Goal: Information Seeking & Learning: Learn about a topic

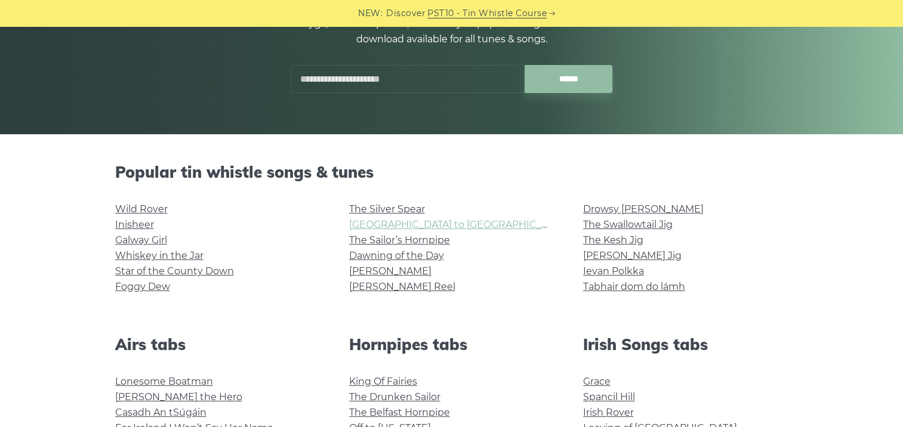
click at [377, 220] on link "Rocky Road to Dublin" at bounding box center [459, 224] width 220 height 11
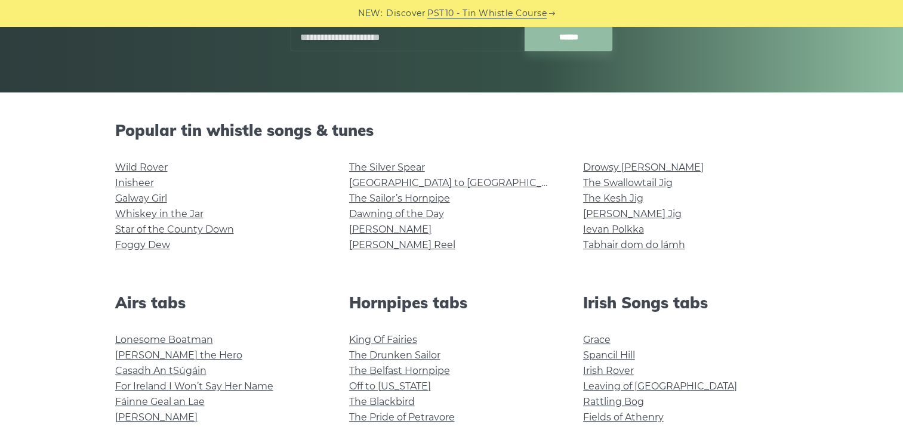
scroll to position [298, 0]
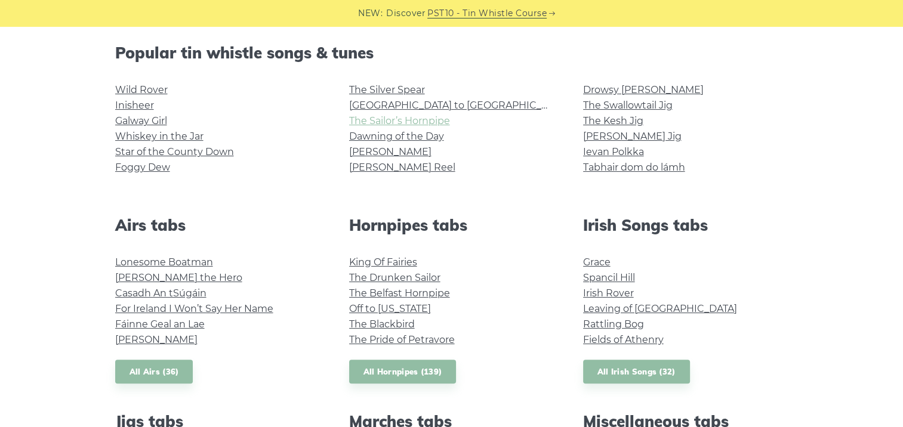
click at [389, 116] on link "The Sailor’s Hornpipe" at bounding box center [399, 120] width 101 height 11
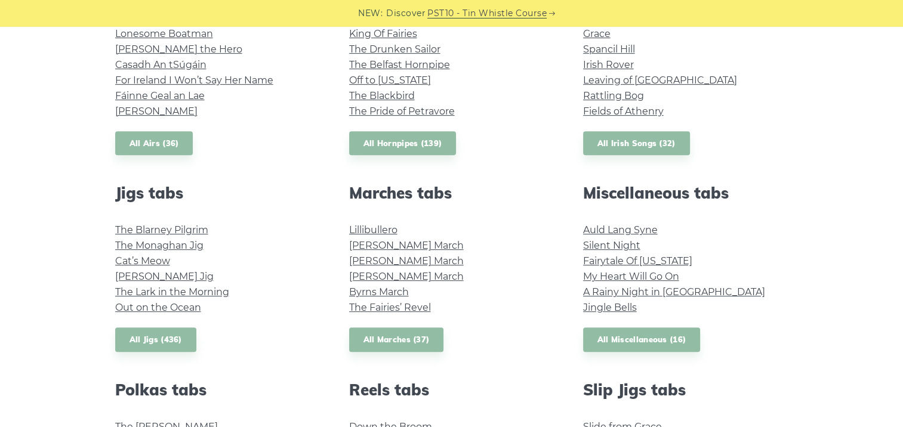
scroll to position [537, 0]
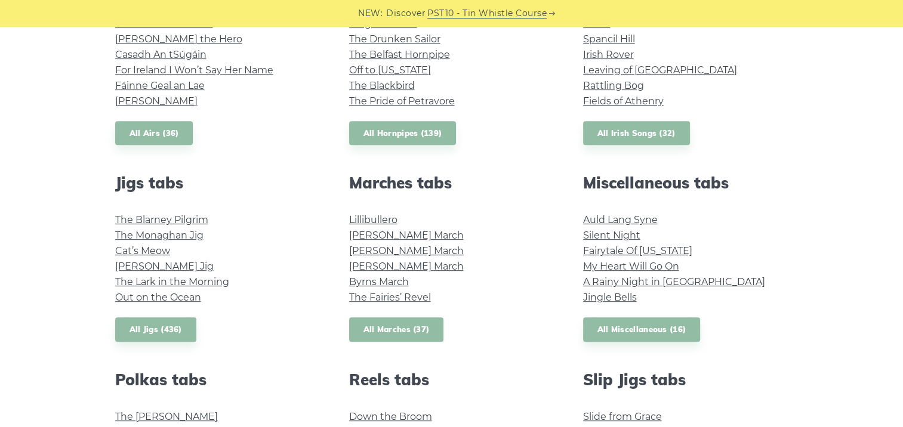
click at [411, 332] on link "All Marches (37)" at bounding box center [396, 330] width 95 height 24
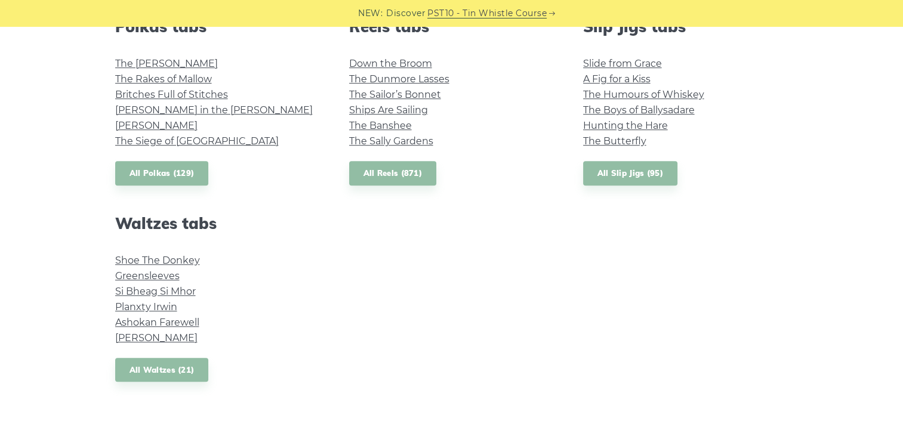
scroll to position [895, 0]
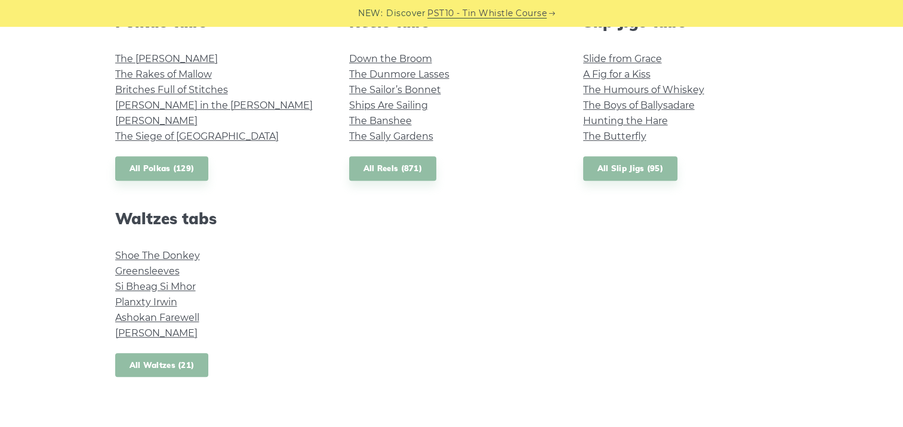
click at [161, 360] on link "All Waltzes (21)" at bounding box center [162, 365] width 94 height 24
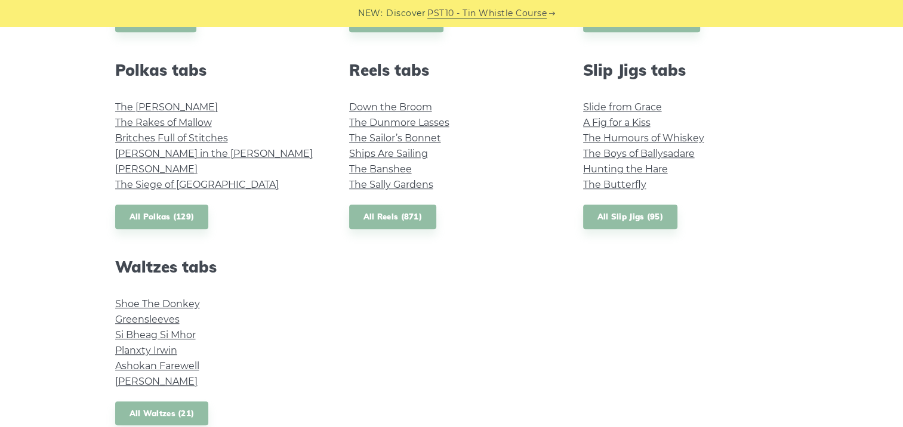
scroll to position [776, 0]
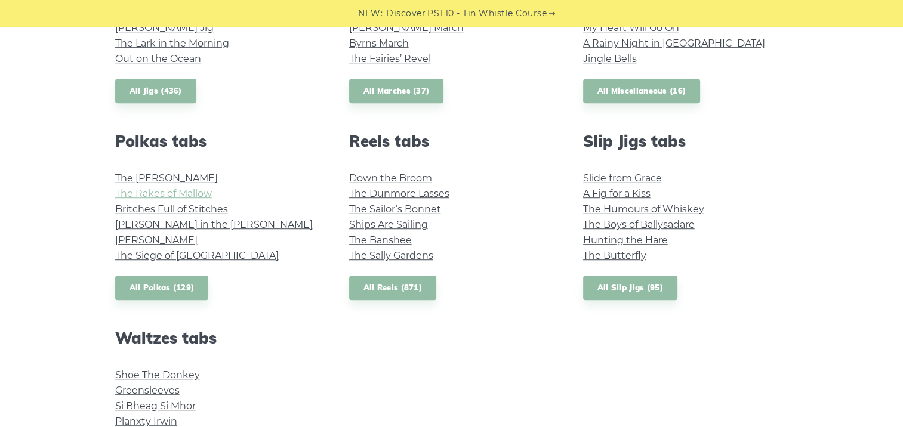
click at [180, 193] on link "The Rakes of Mallow" at bounding box center [163, 193] width 97 height 11
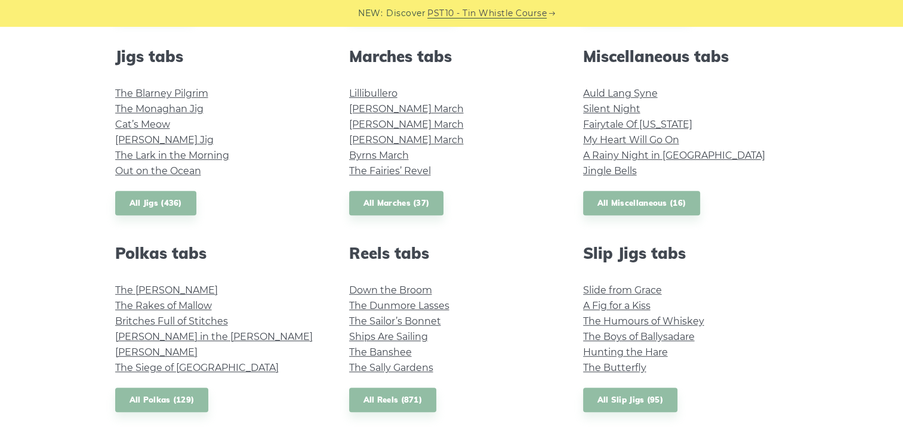
scroll to position [657, 0]
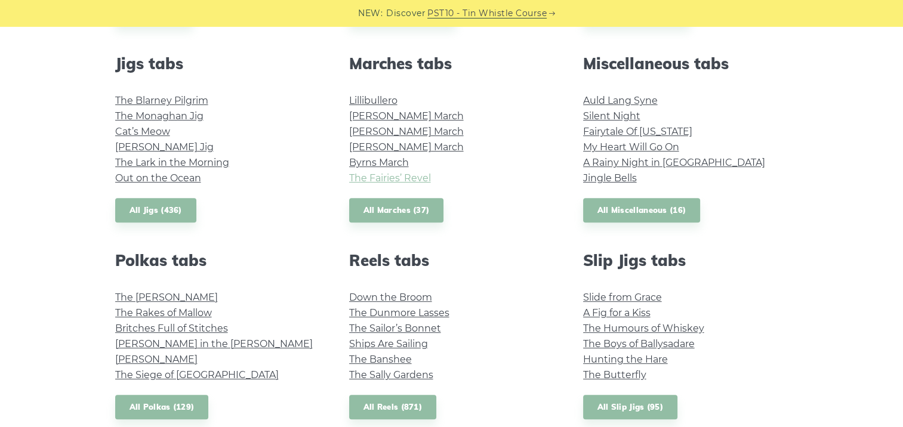
click at [383, 182] on link "The Fairies’ Revel" at bounding box center [390, 178] width 82 height 11
click at [191, 179] on link "Out on the Ocean" at bounding box center [158, 178] width 86 height 11
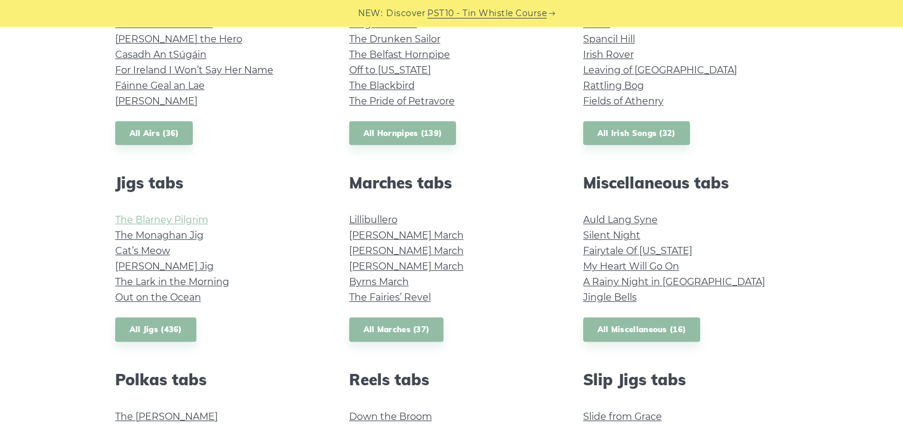
scroll to position [418, 0]
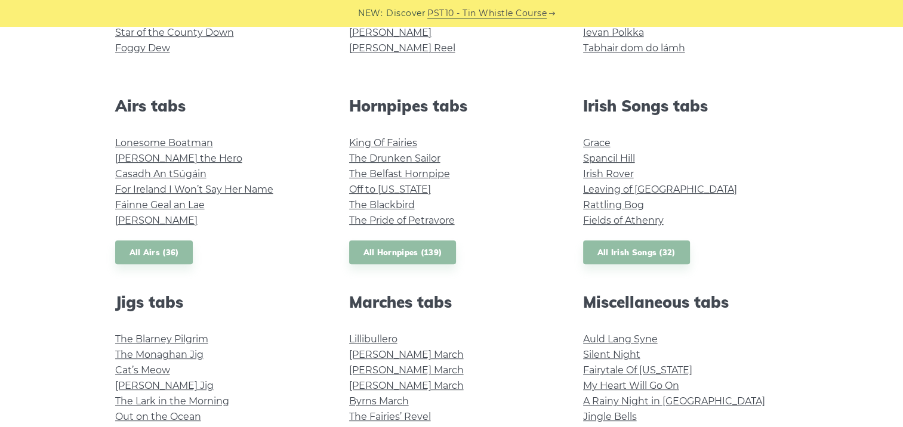
click at [146, 229] on div "Airs tabs Lonesome Boatman Hector the Hero Casadh An tSúgáin For Ireland I Won’…" at bounding box center [218, 181] width 234 height 168
click at [150, 222] on link "Planxty Davis" at bounding box center [156, 220] width 82 height 11
click at [167, 258] on link "All Airs (36)" at bounding box center [154, 253] width 78 height 24
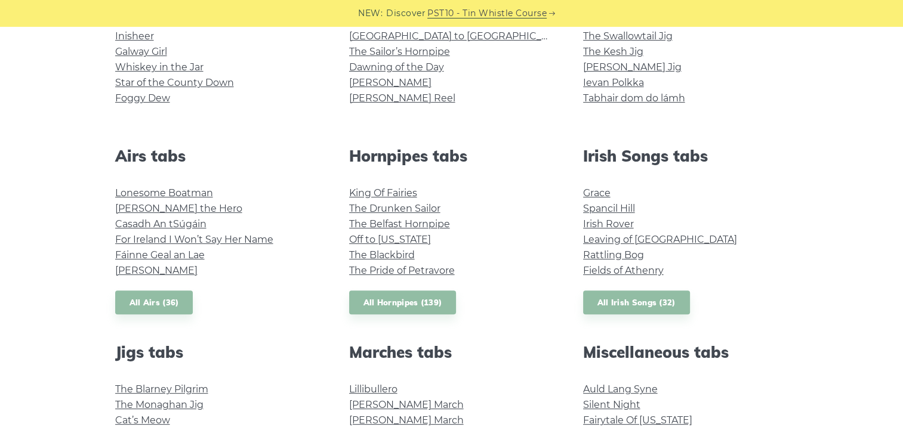
scroll to position [298, 0]
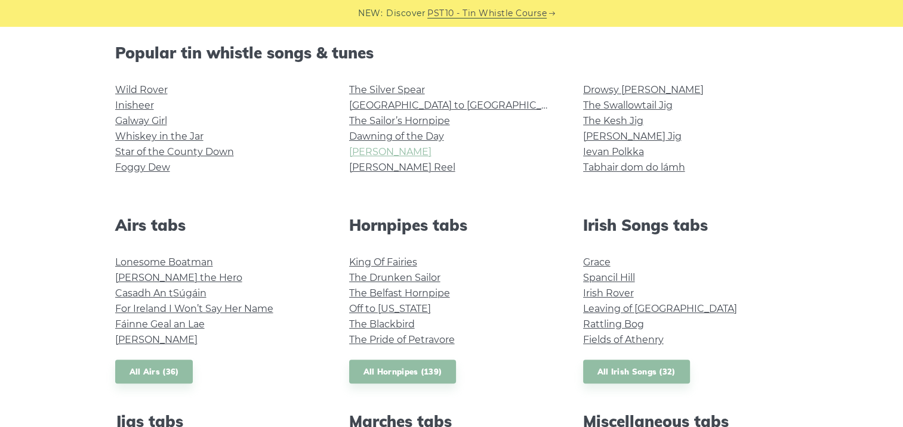
click at [368, 155] on link "[PERSON_NAME]" at bounding box center [390, 151] width 82 height 11
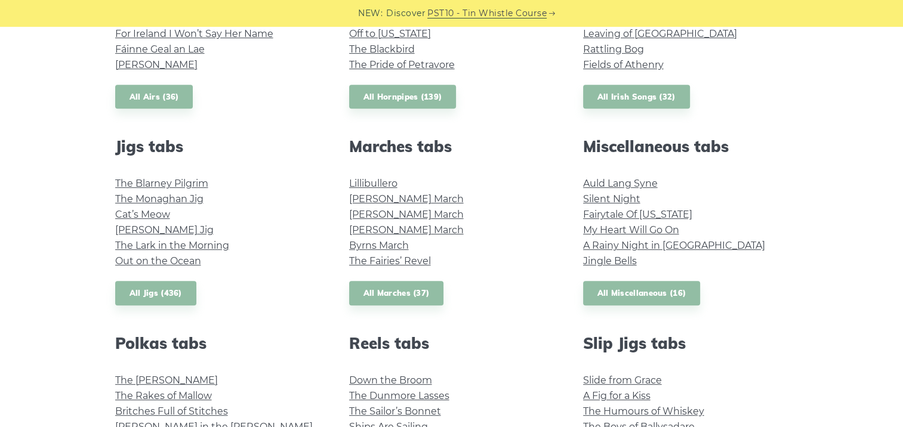
scroll to position [597, 0]
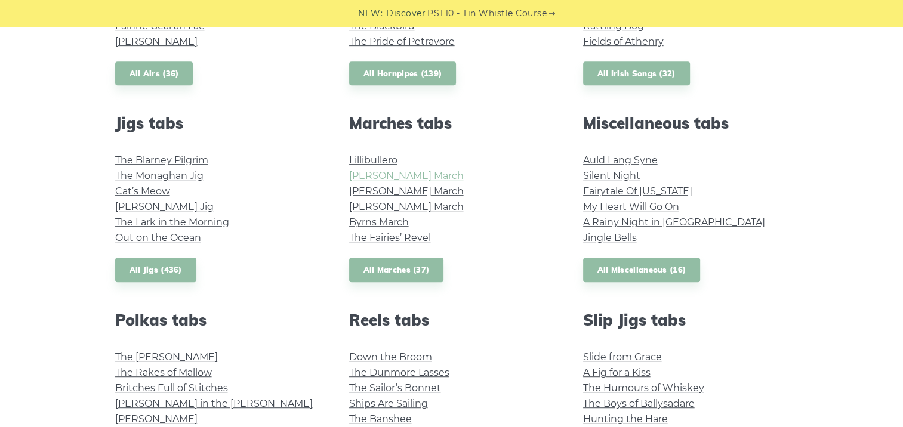
click at [375, 177] on link "O’Sullivan’s March" at bounding box center [406, 175] width 115 height 11
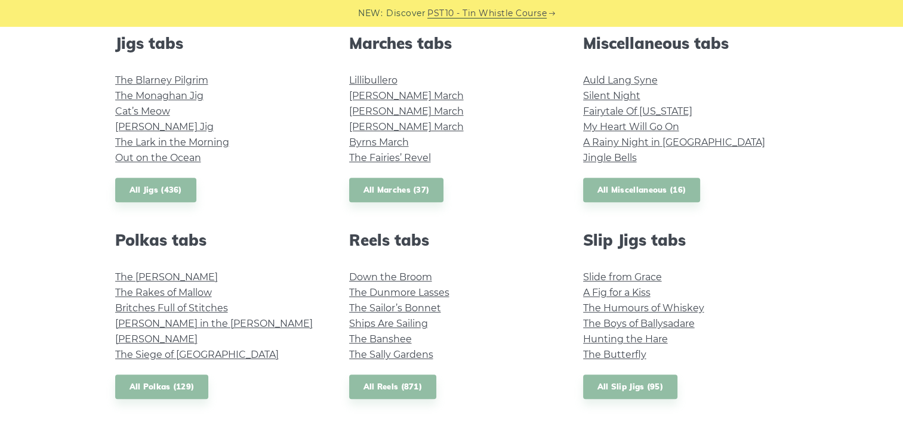
scroll to position [657, 0]
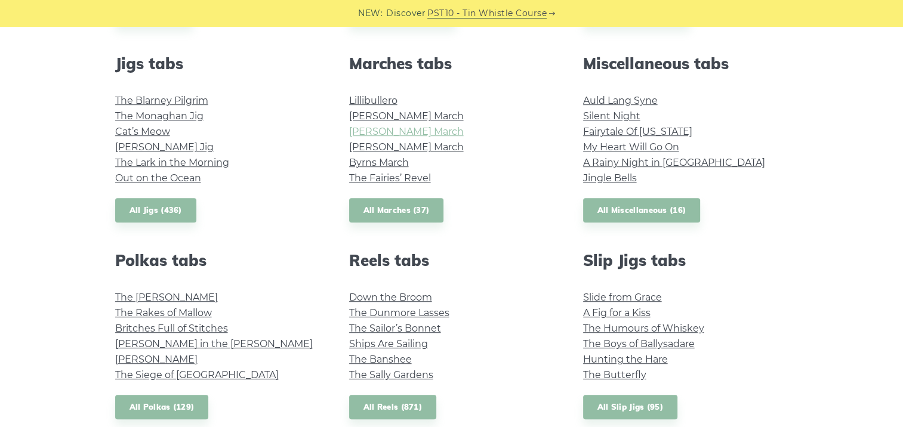
click at [384, 127] on link "Brian Boru’s March" at bounding box center [406, 131] width 115 height 11
click at [389, 208] on link "All Marches (37)" at bounding box center [396, 210] width 95 height 24
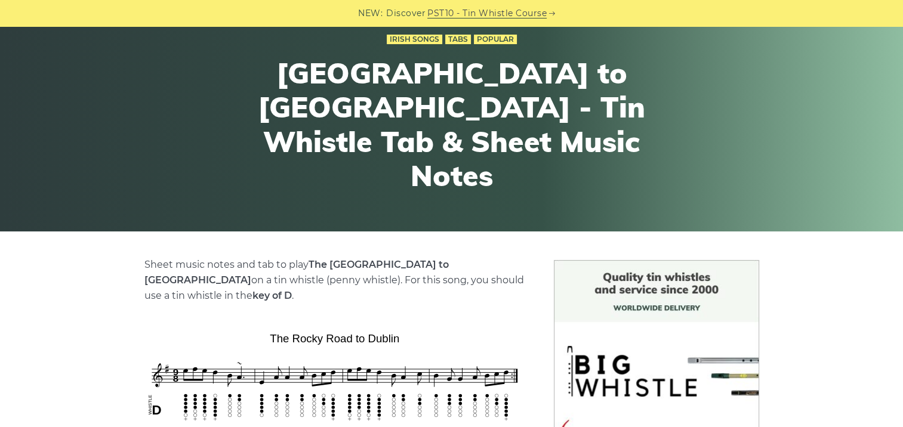
scroll to position [239, 0]
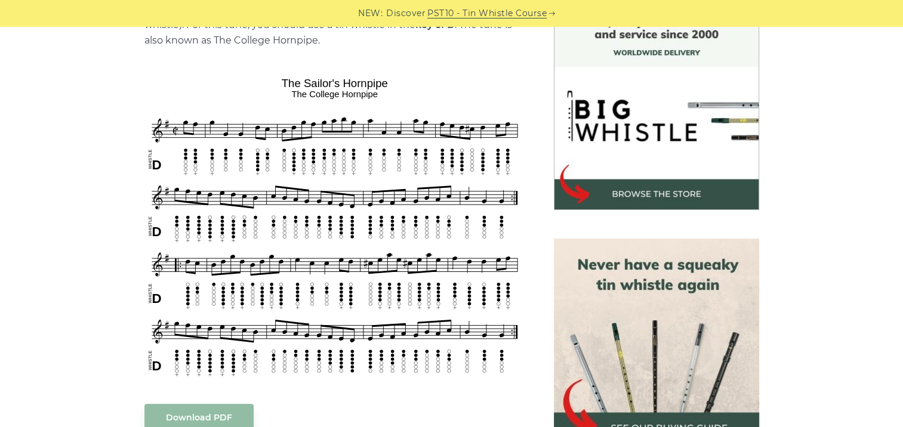
scroll to position [358, 0]
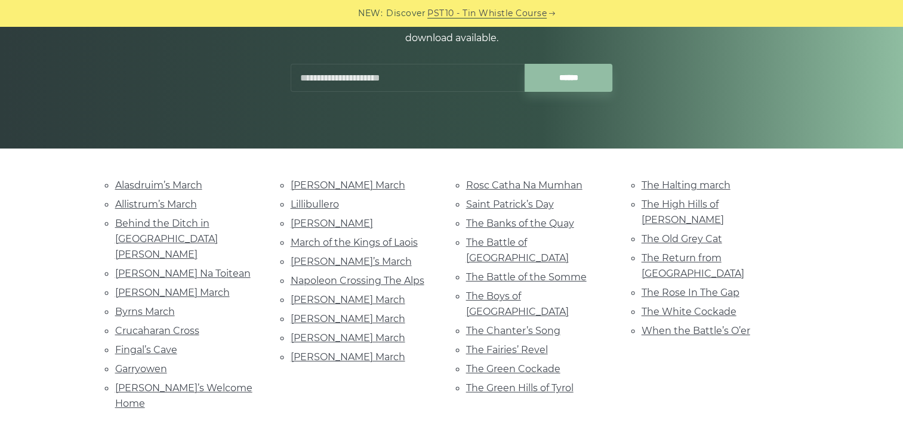
scroll to position [239, 0]
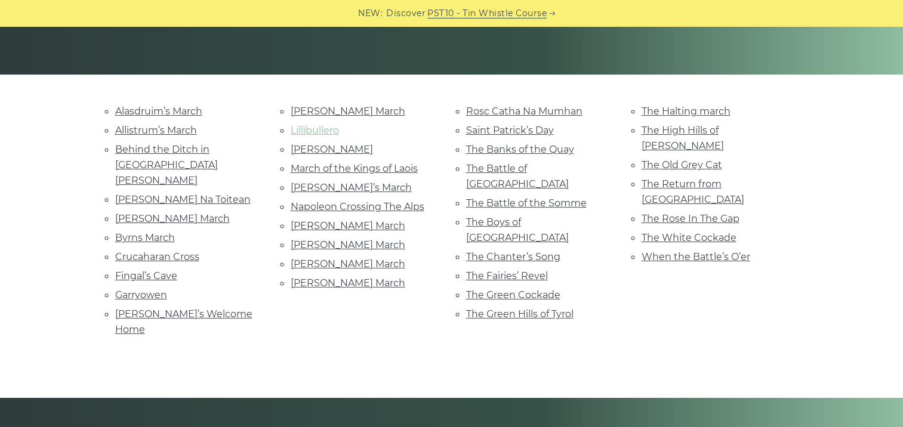
click at [318, 127] on link "Lillibullero" at bounding box center [315, 130] width 48 height 11
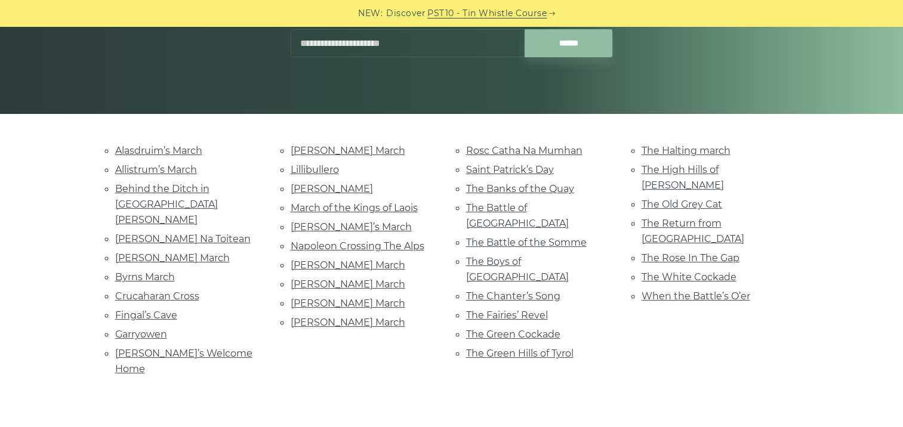
scroll to position [179, 0]
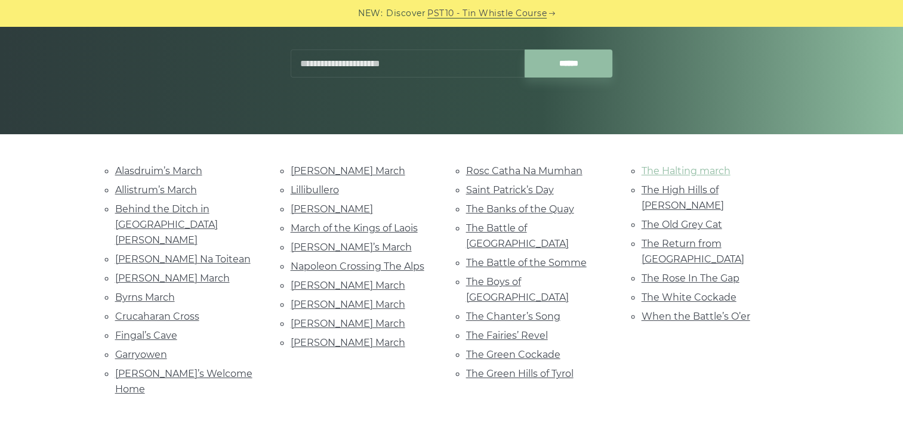
click at [650, 172] on link "The Halting march" at bounding box center [686, 170] width 89 height 11
click at [373, 224] on link "March of the Kings of Laois" at bounding box center [354, 228] width 127 height 11
click at [661, 292] on link "The White Cockade" at bounding box center [689, 297] width 95 height 11
click at [306, 243] on link "Mummer’s March" at bounding box center [351, 247] width 121 height 11
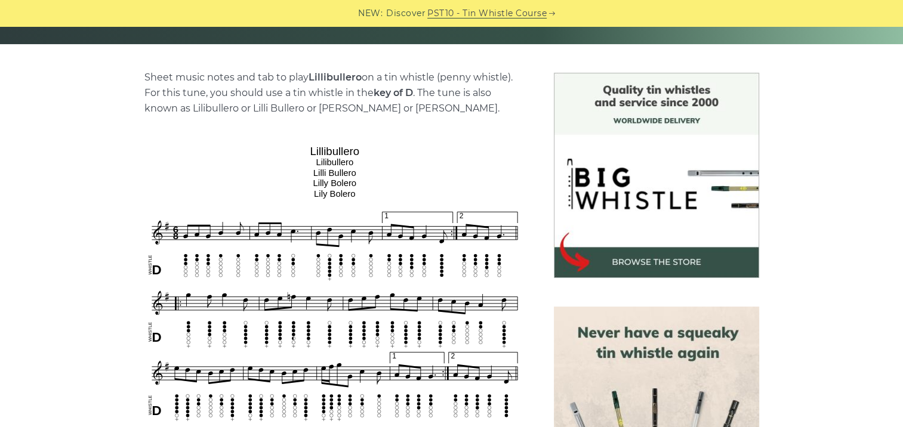
scroll to position [298, 0]
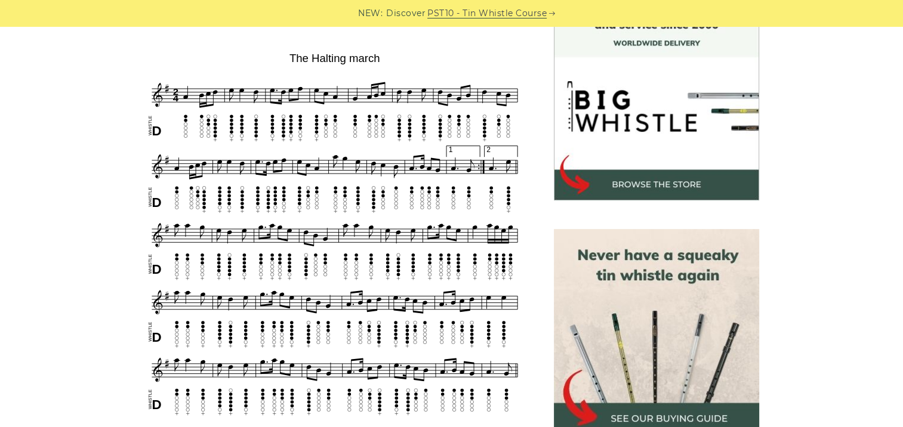
scroll to position [358, 0]
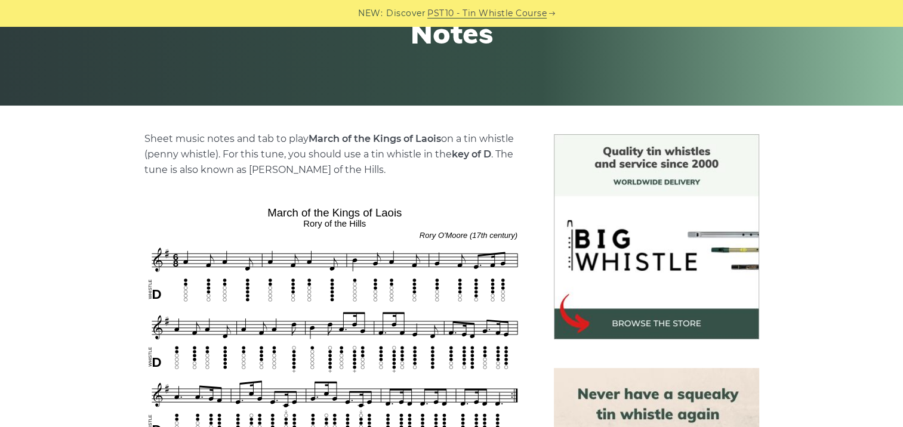
scroll to position [239, 0]
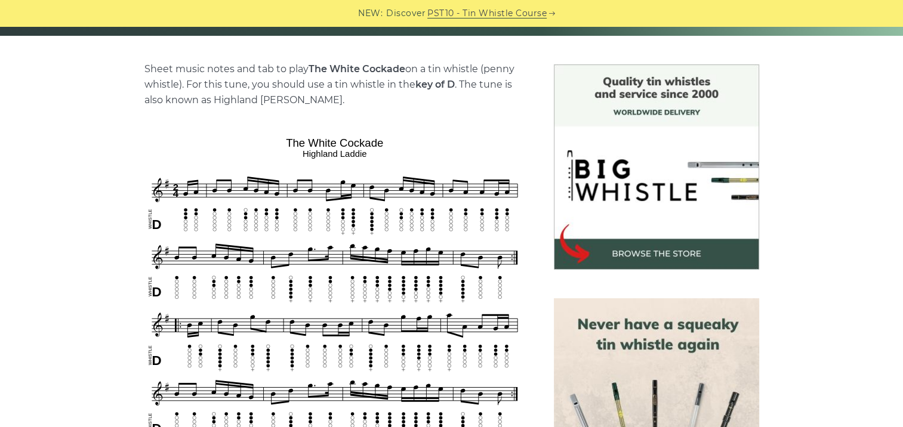
scroll to position [298, 0]
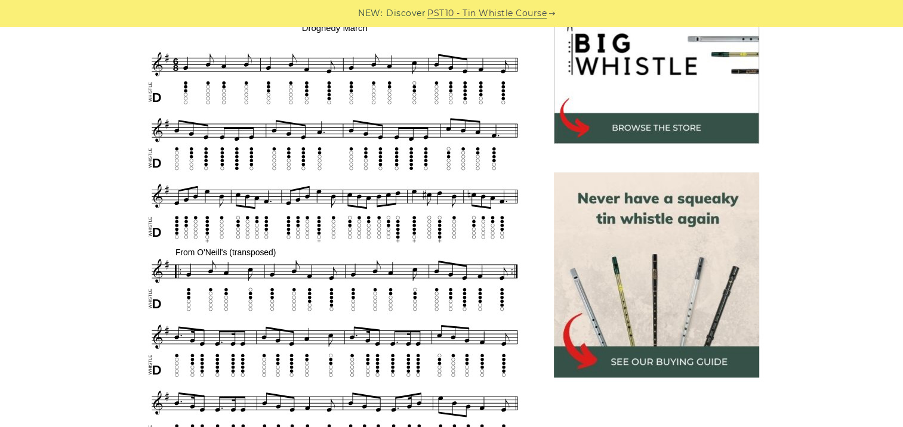
scroll to position [418, 0]
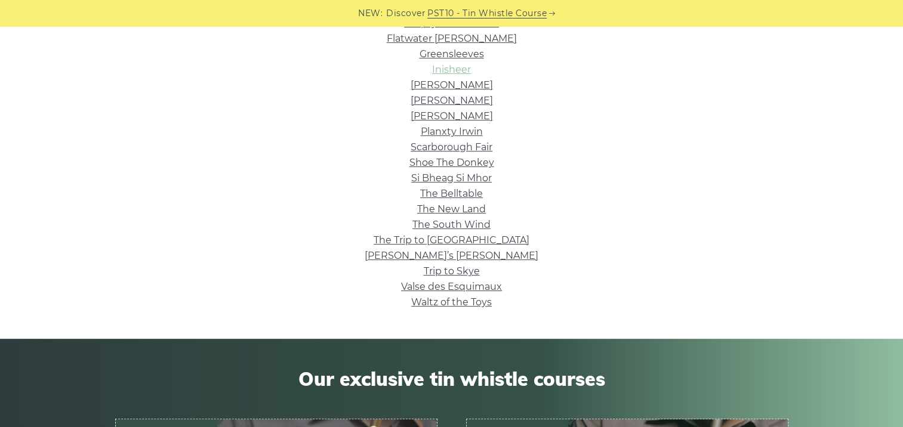
scroll to position [358, 0]
click at [439, 129] on link "Planxty Irwin" at bounding box center [452, 130] width 62 height 11
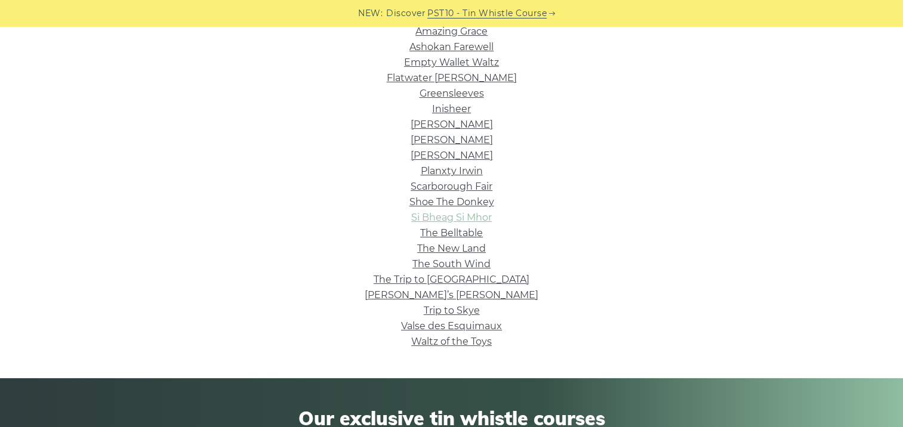
scroll to position [298, 0]
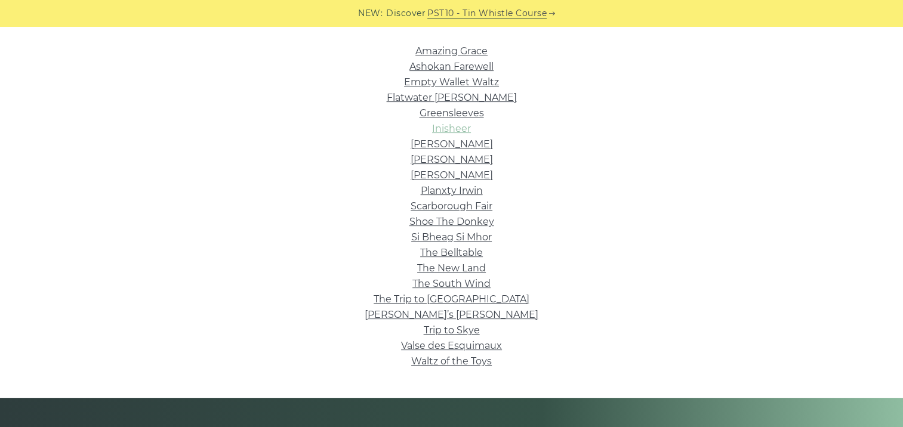
click at [451, 131] on link "Inisheer" at bounding box center [451, 128] width 39 height 11
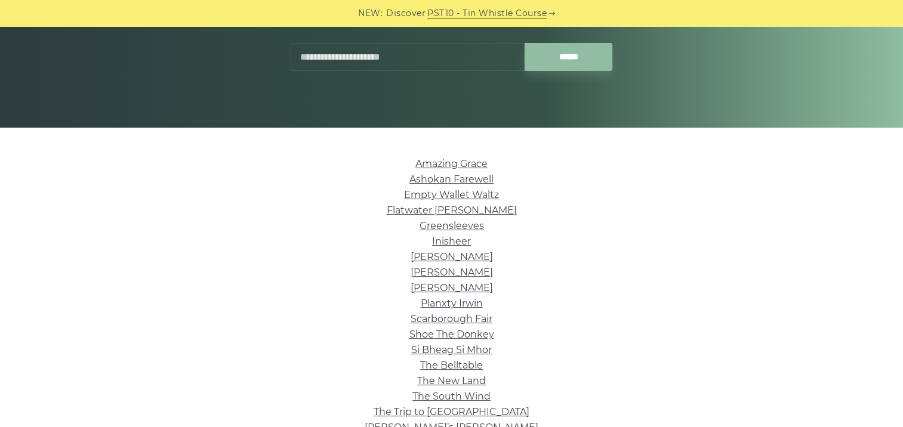
scroll to position [179, 0]
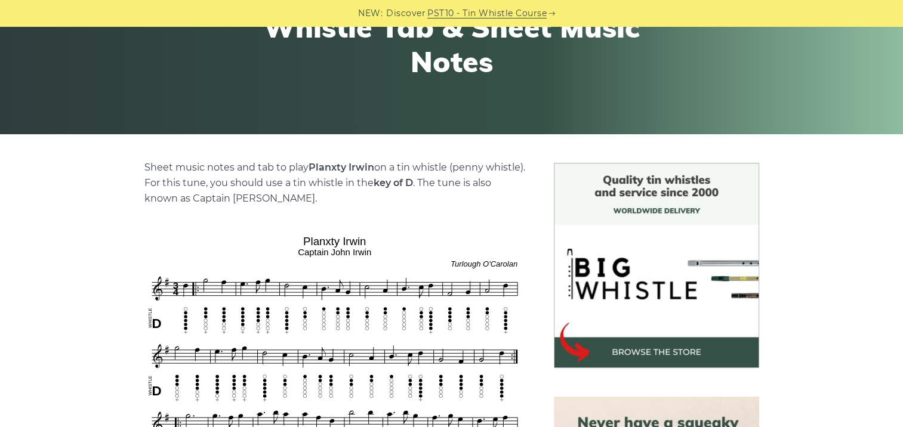
scroll to position [239, 0]
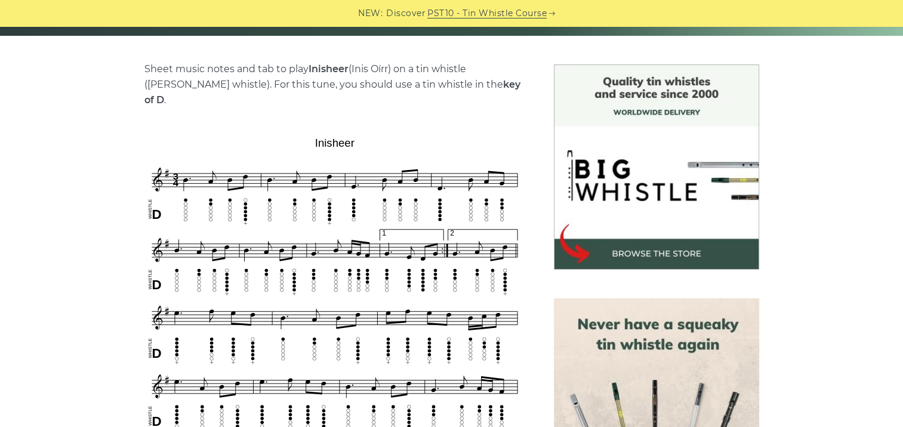
scroll to position [298, 0]
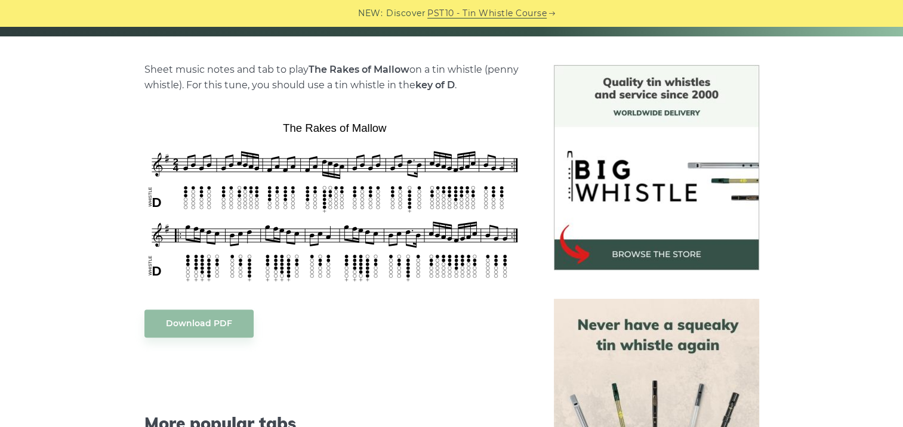
scroll to position [298, 0]
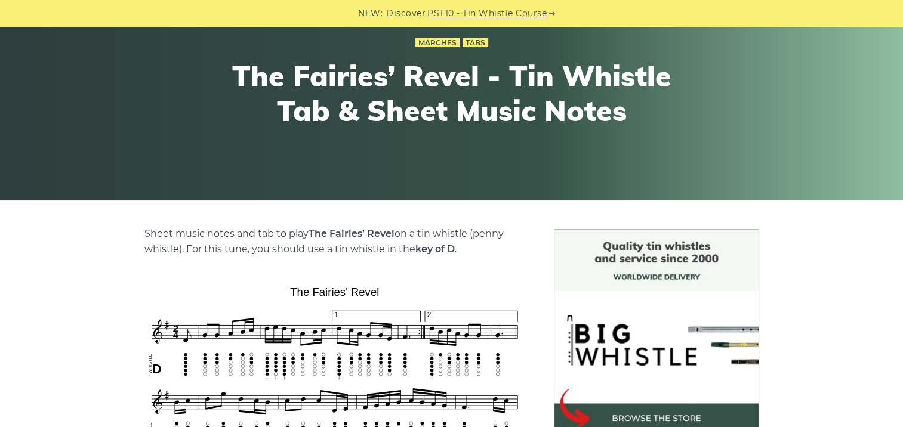
scroll to position [298, 0]
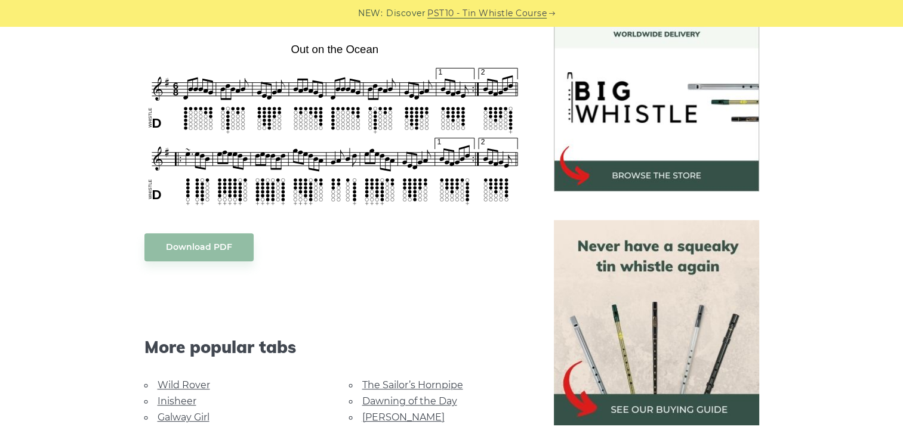
scroll to position [358, 0]
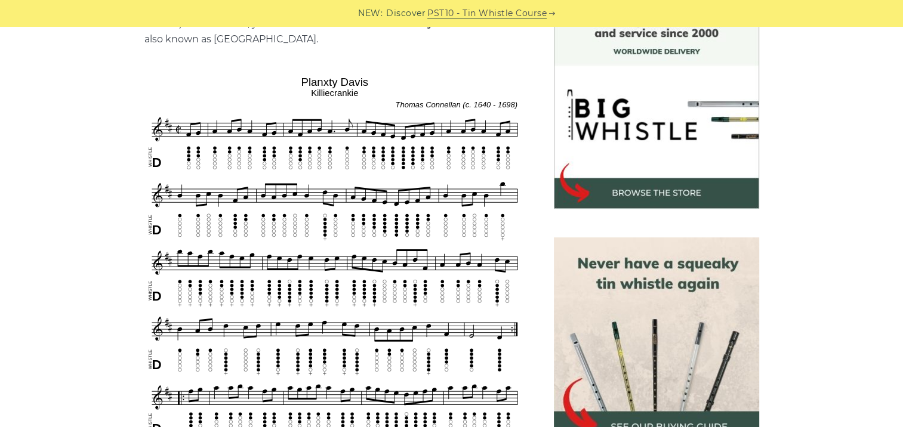
scroll to position [358, 0]
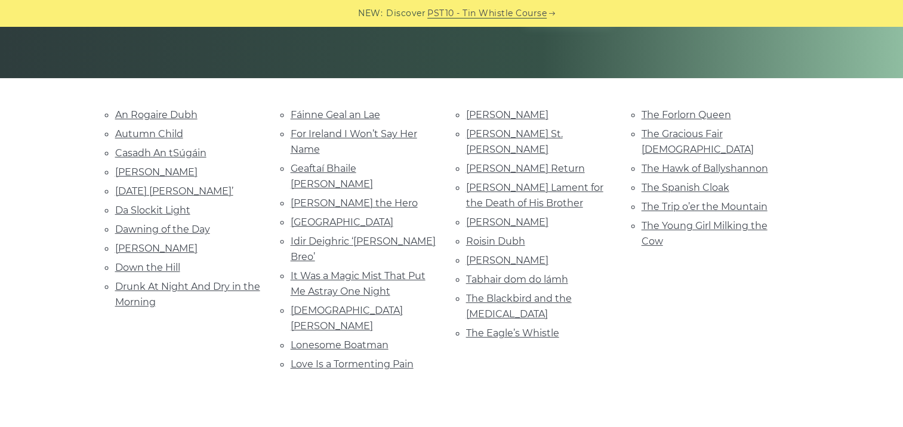
scroll to position [239, 0]
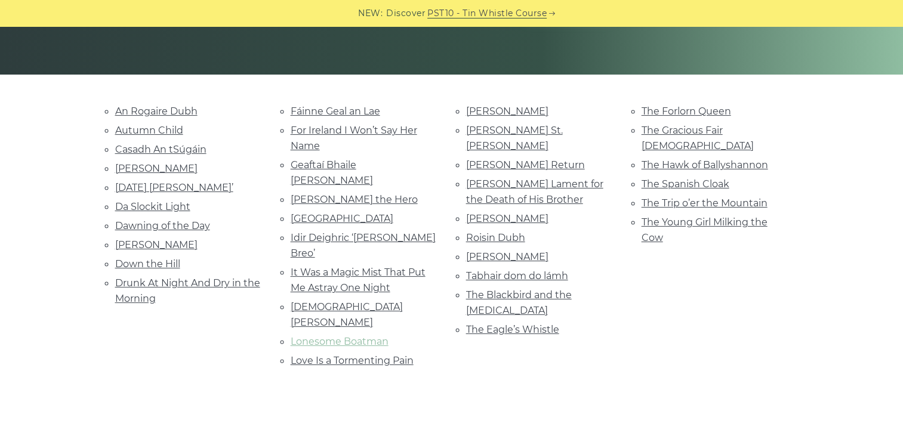
click at [306, 336] on link "Lonesome Boatman" at bounding box center [340, 341] width 98 height 11
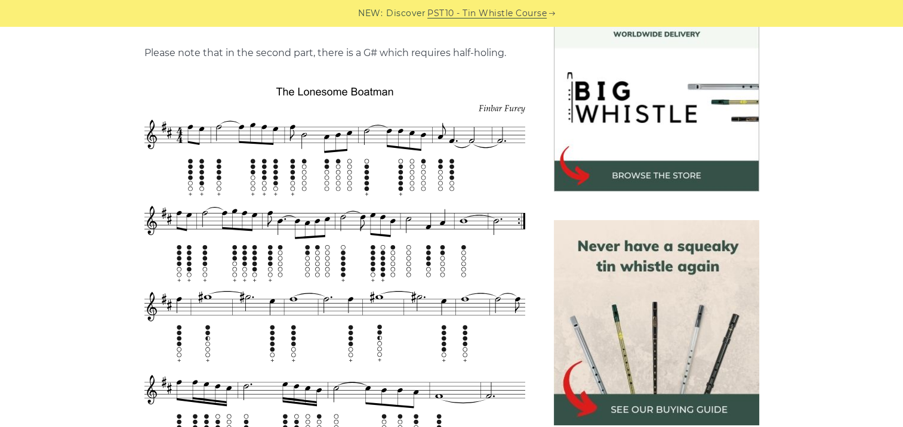
scroll to position [358, 0]
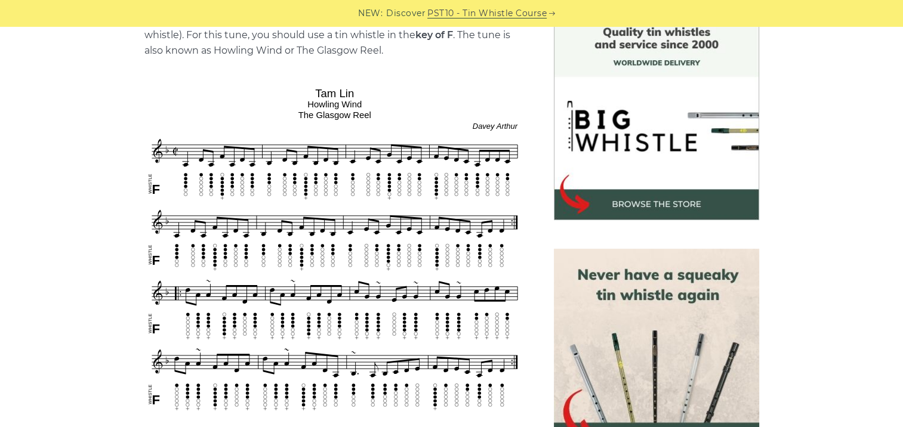
scroll to position [298, 0]
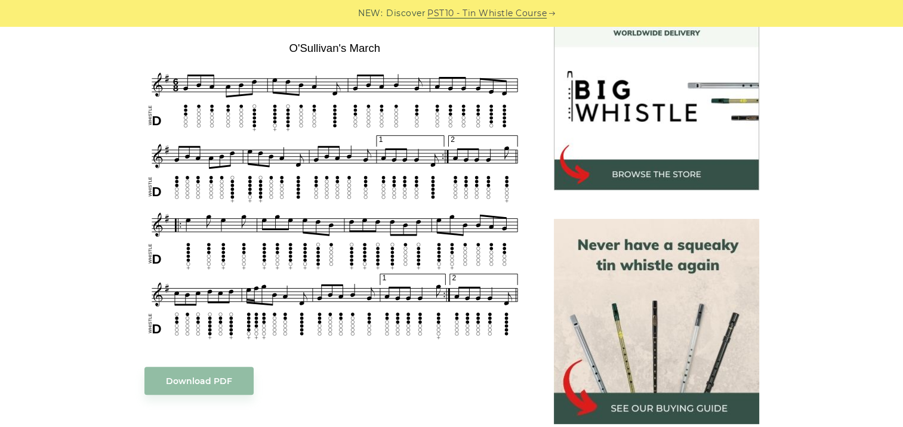
scroll to position [358, 0]
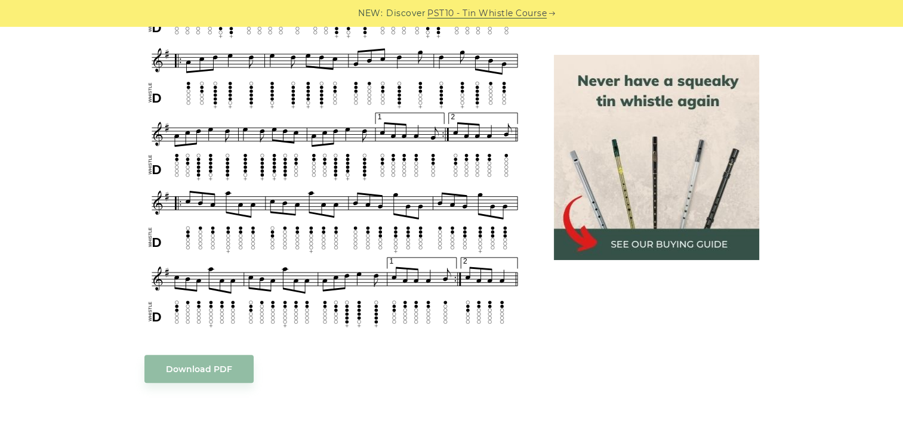
scroll to position [597, 0]
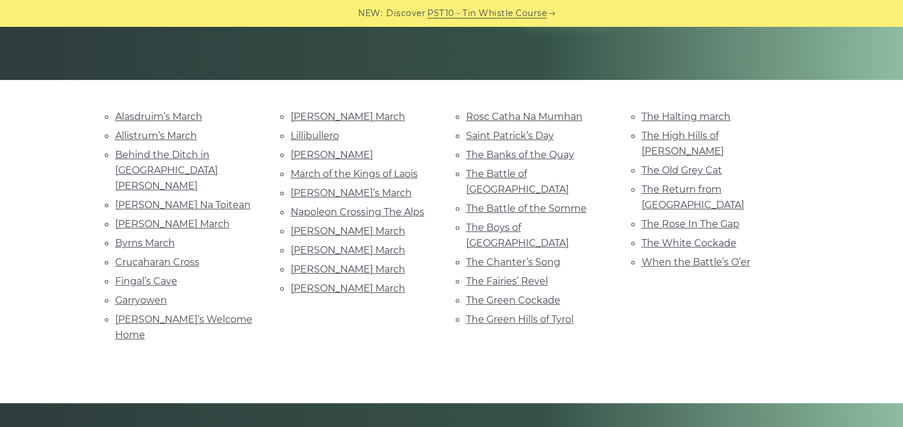
scroll to position [239, 0]
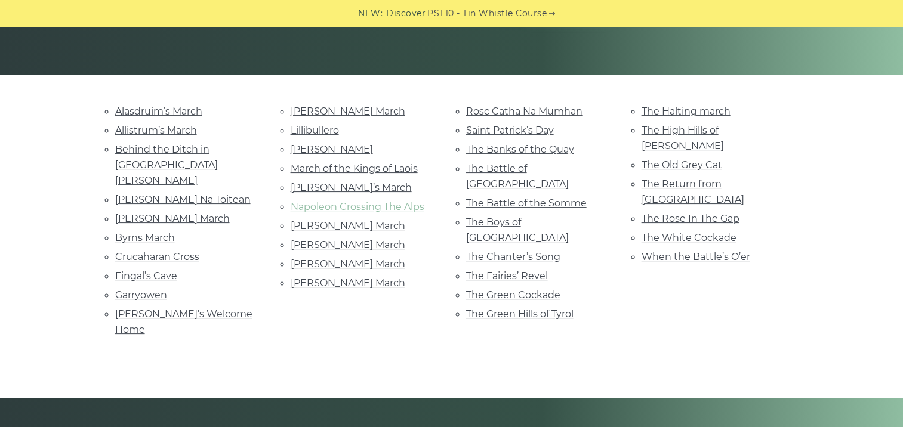
click at [311, 205] on link "Napoleon Crossing The Alps" at bounding box center [358, 206] width 134 height 11
click at [498, 251] on link "The Chanter’s Song" at bounding box center [513, 256] width 94 height 11
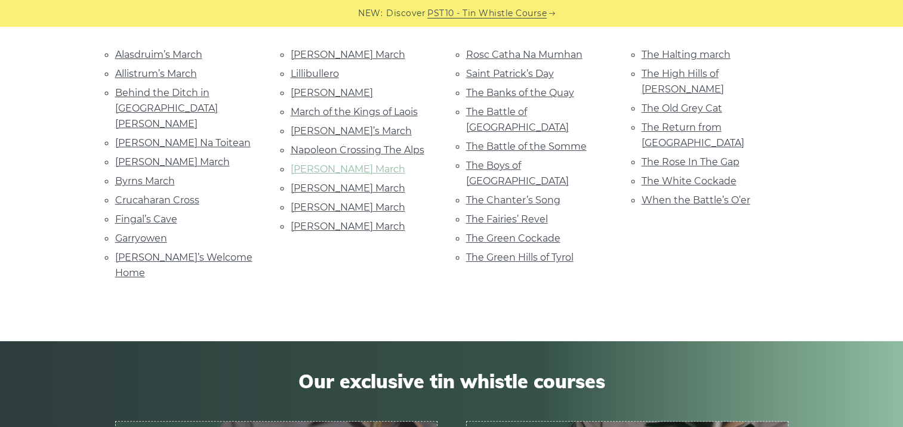
scroll to position [298, 0]
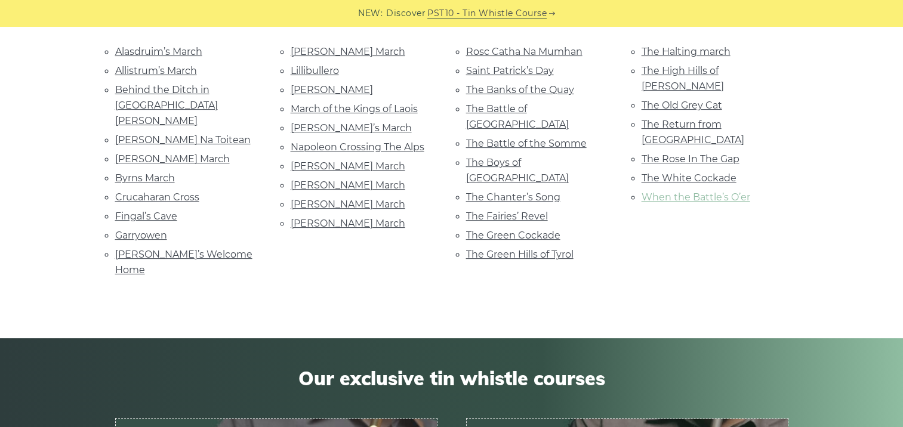
click at [691, 192] on link "When the Battle’s O’er" at bounding box center [696, 197] width 109 height 11
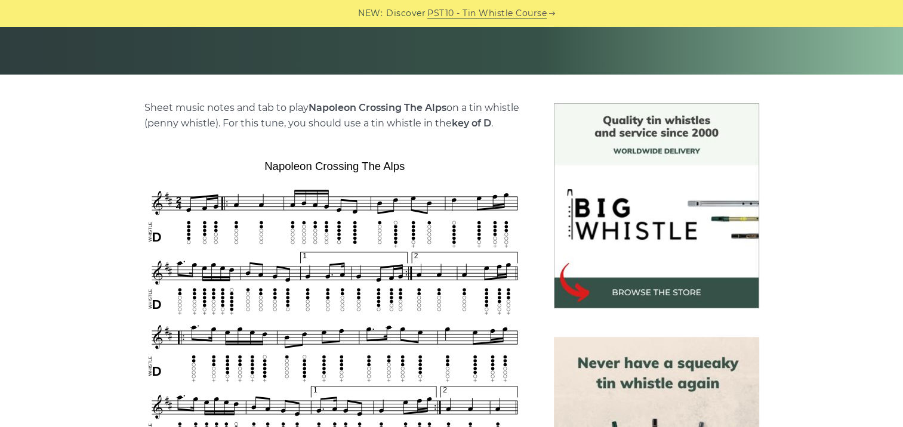
scroll to position [298, 0]
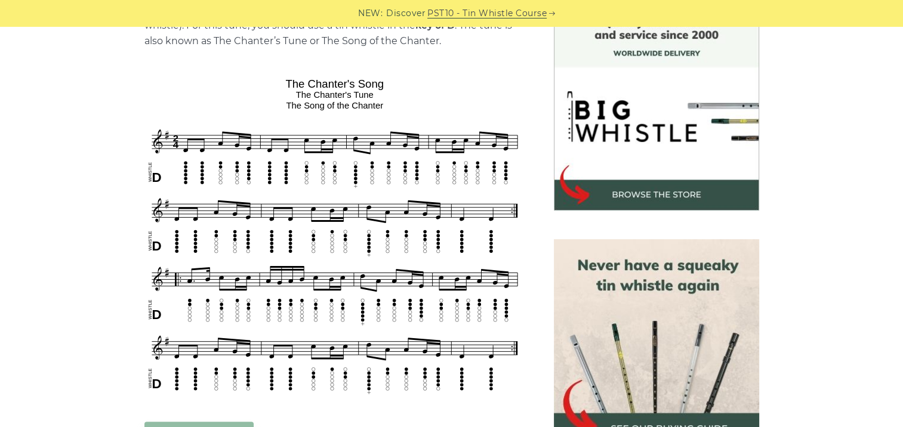
scroll to position [358, 0]
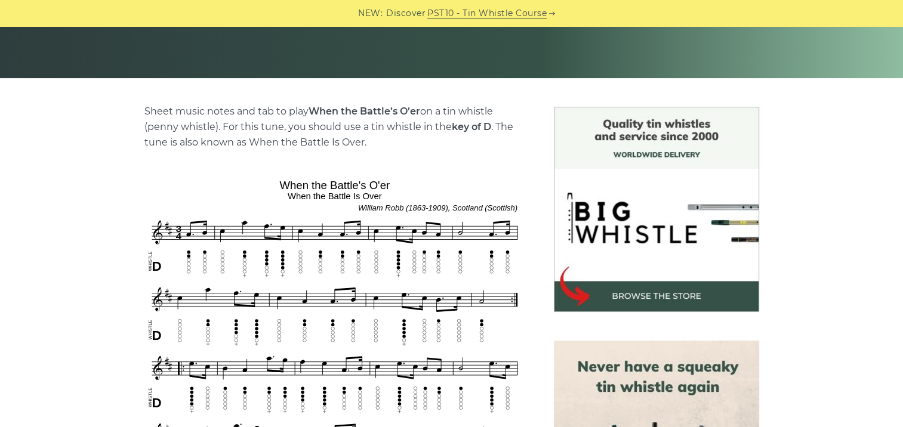
scroll to position [298, 0]
